Goal: Find contact information: Find contact information

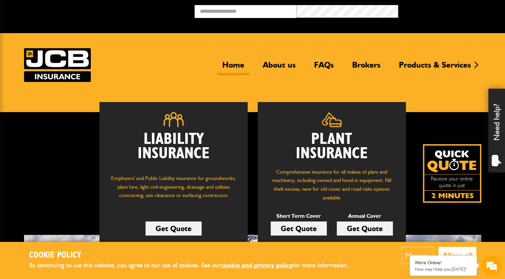
click at [467, 251] on button "Allow all" at bounding box center [458, 254] width 38 height 17
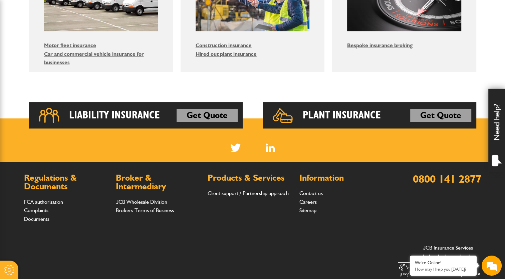
scroll to position [468, 0]
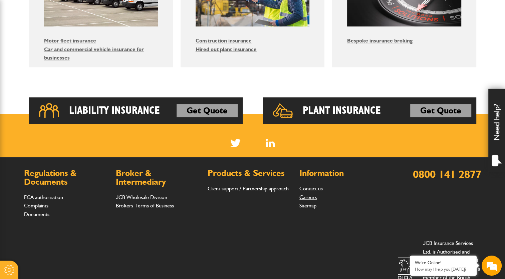
click at [309, 198] on link "Careers" at bounding box center [308, 197] width 17 height 6
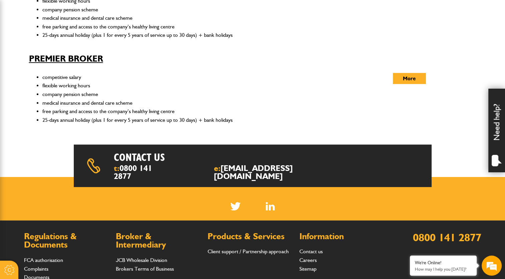
scroll to position [334, 0]
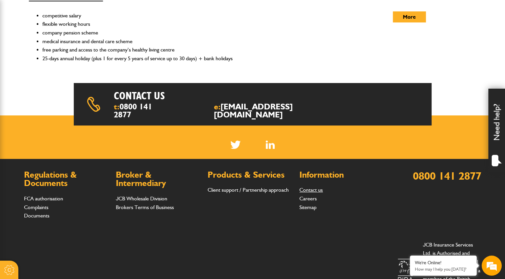
click at [309, 186] on link "Contact us" at bounding box center [311, 189] width 23 height 6
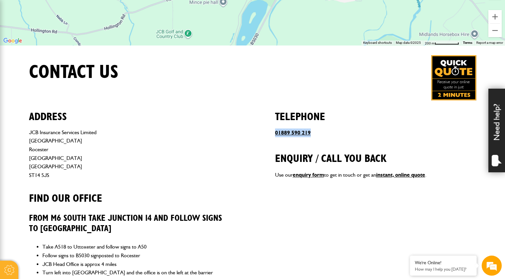
drag, startPoint x: 313, startPoint y: 135, endPoint x: 275, endPoint y: 136, distance: 37.4
click at [275, 136] on p "01889 590 219" at bounding box center [375, 132] width 201 height 9
drag, startPoint x: 275, startPoint y: 136, endPoint x: 281, endPoint y: 134, distance: 5.7
copy link "01889 590 219"
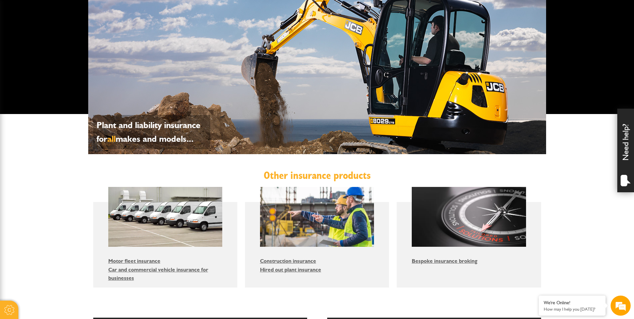
scroll to position [434, 0]
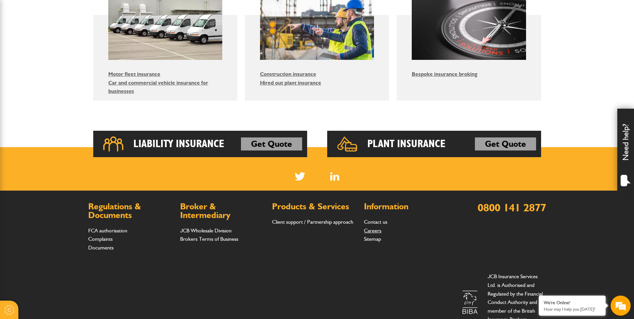
click at [372, 230] on link "Careers" at bounding box center [372, 230] width 17 height 6
